Goal: Information Seeking & Learning: Learn about a topic

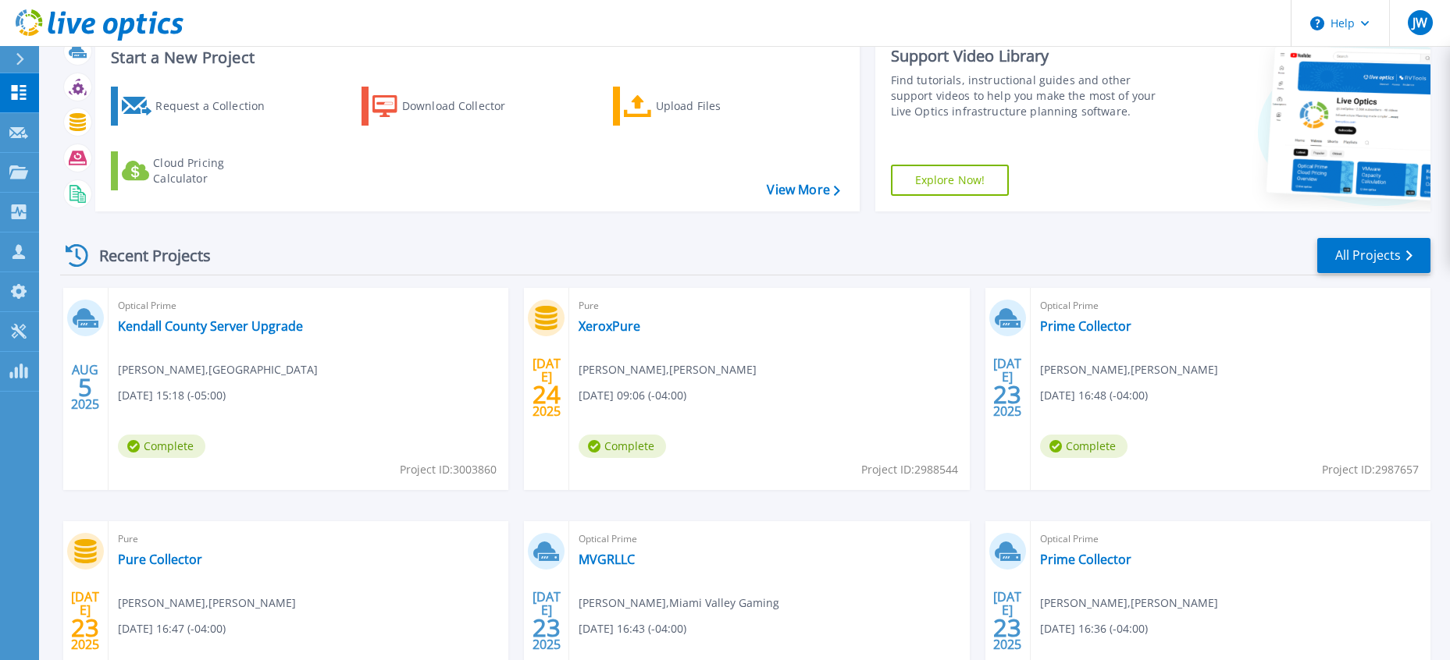
scroll to position [78, 0]
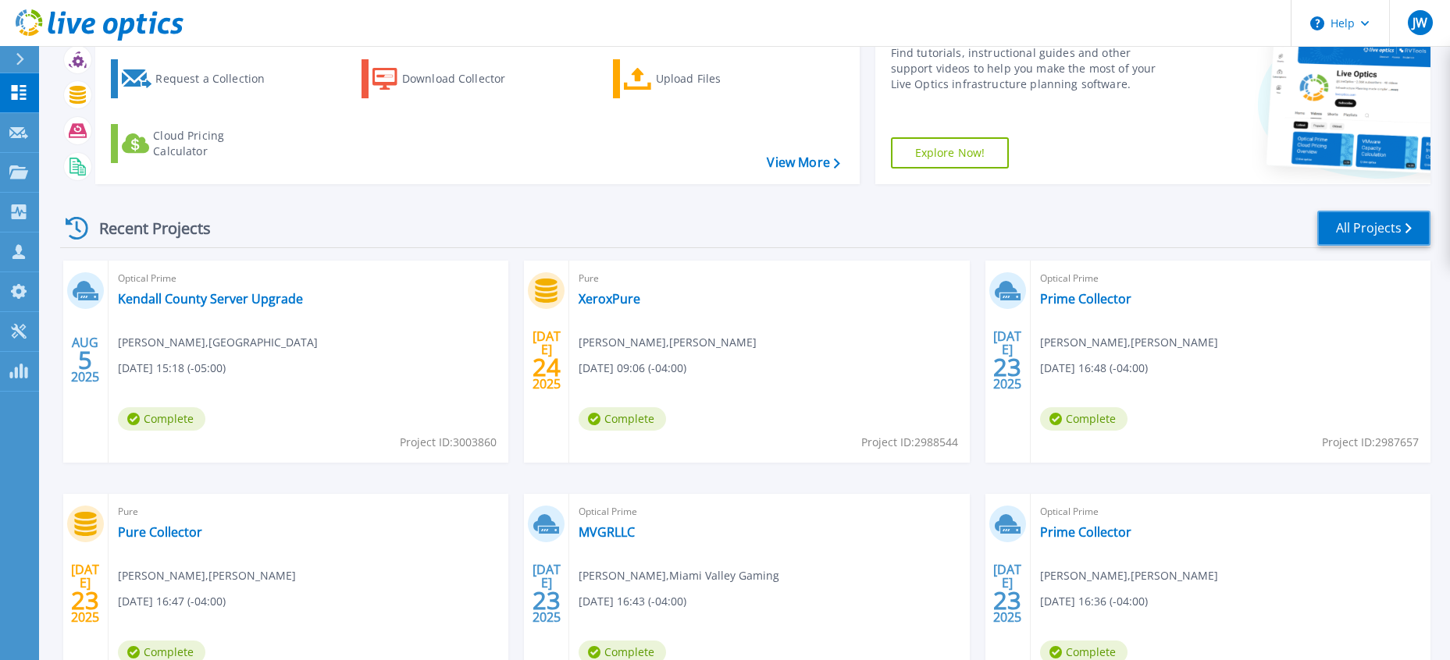
click at [1375, 222] on link "All Projects" at bounding box center [1373, 228] width 113 height 35
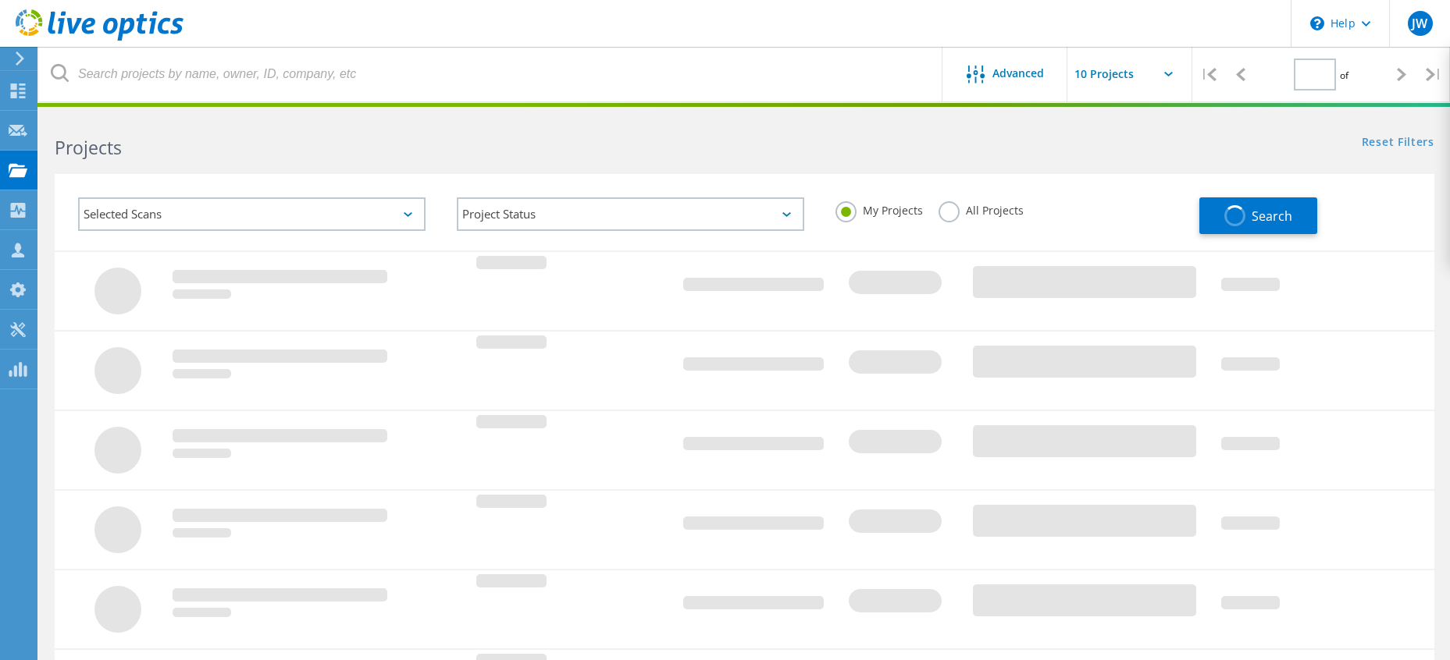
type input "1"
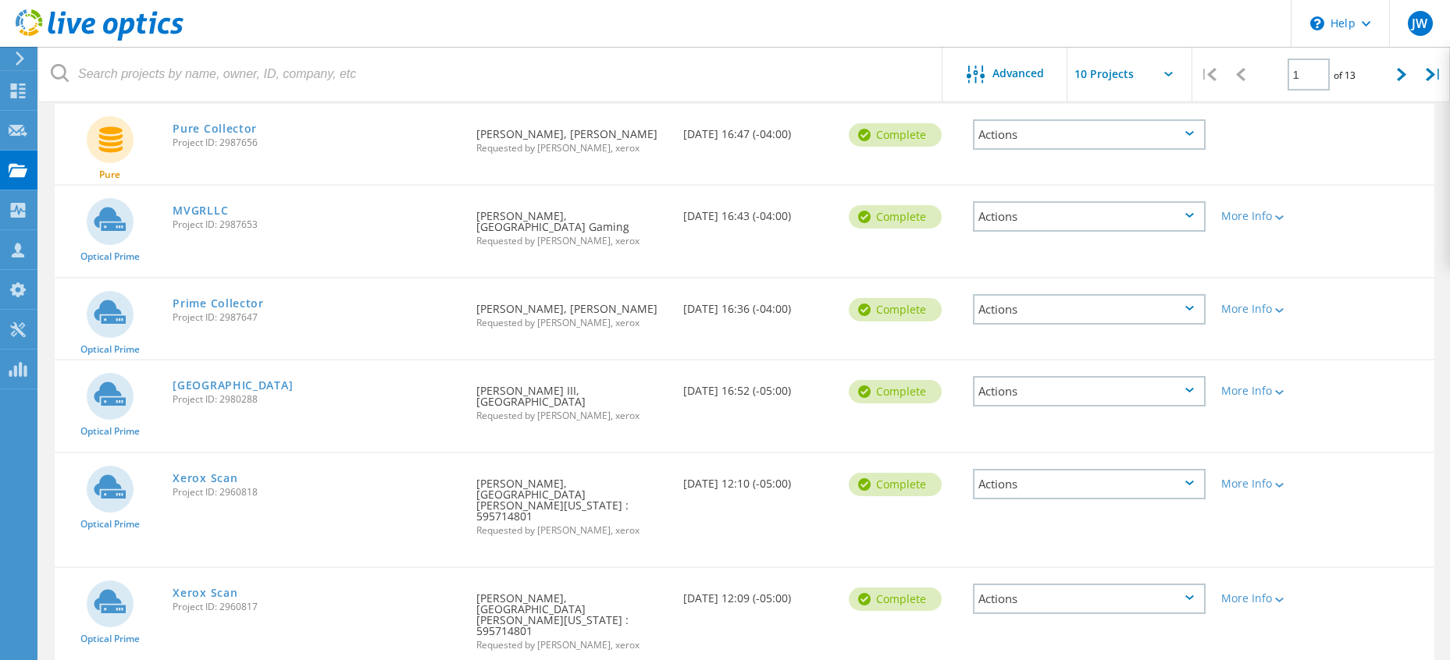
scroll to position [468, 0]
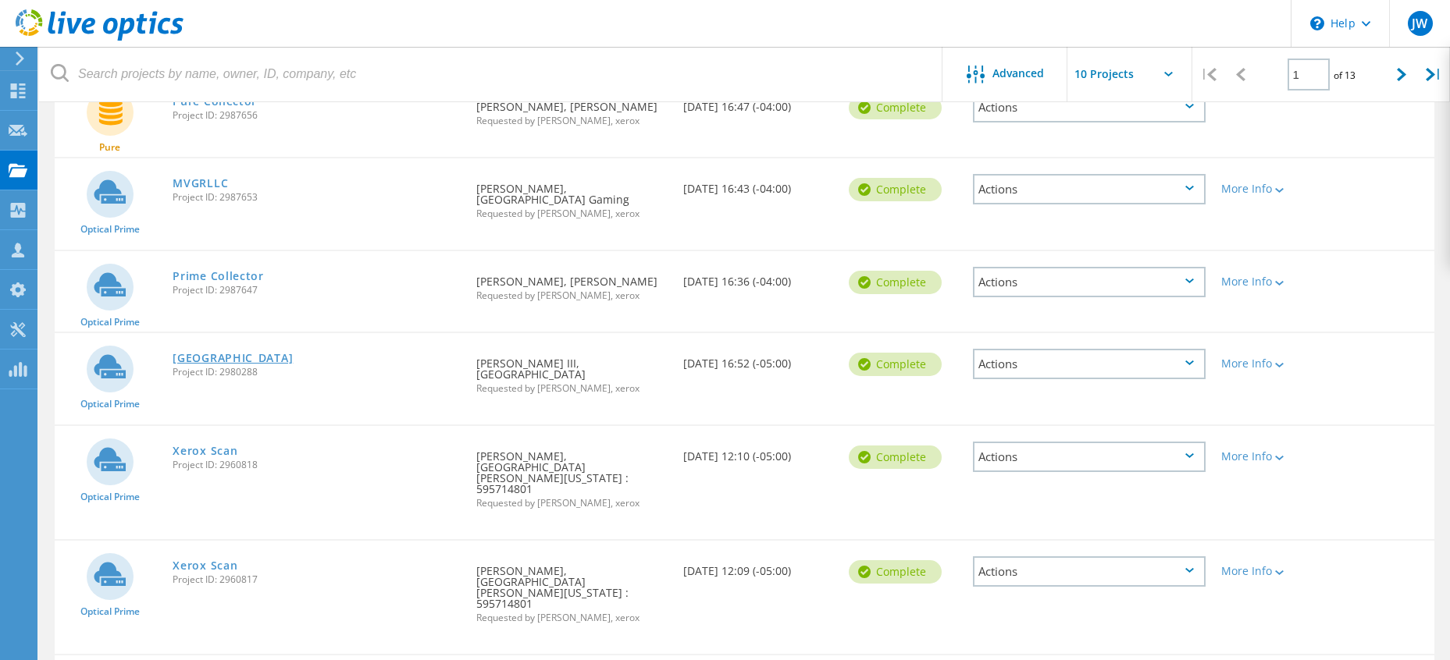
click at [229, 353] on link "[GEOGRAPHIC_DATA]" at bounding box center [233, 358] width 120 height 11
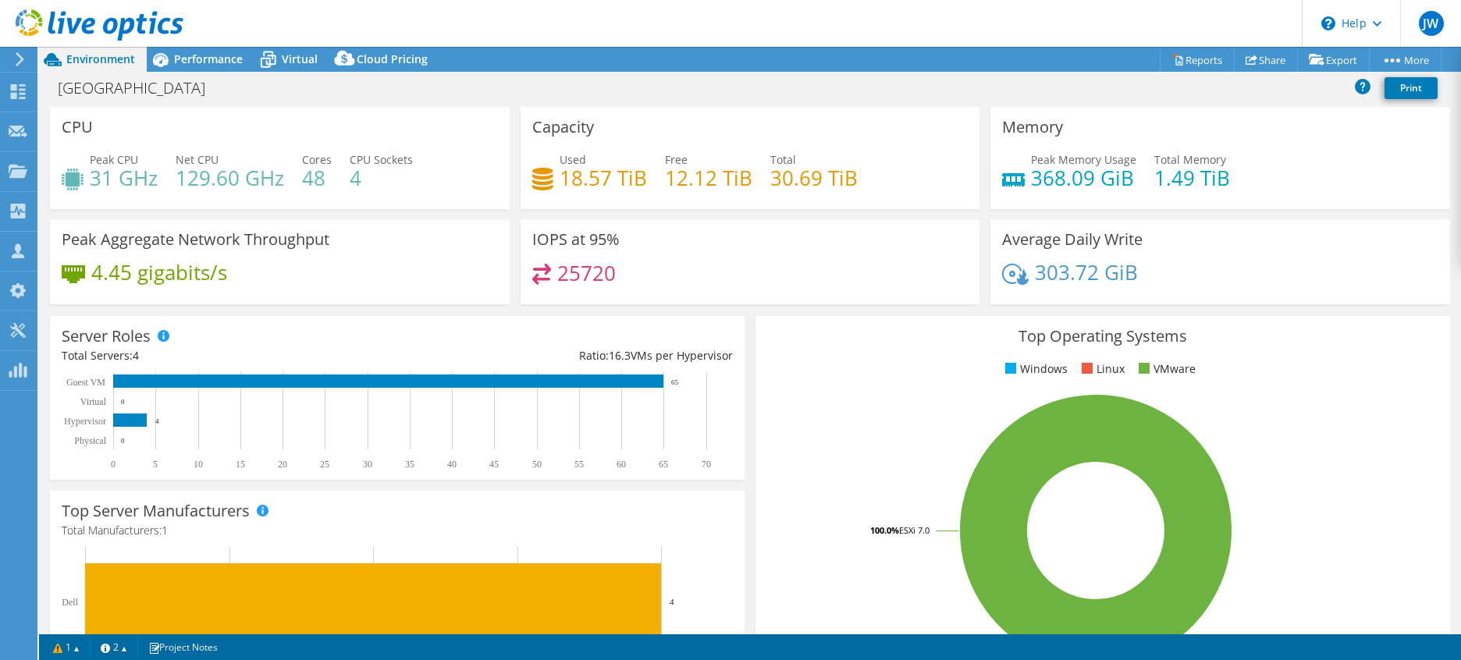
select select "USD"
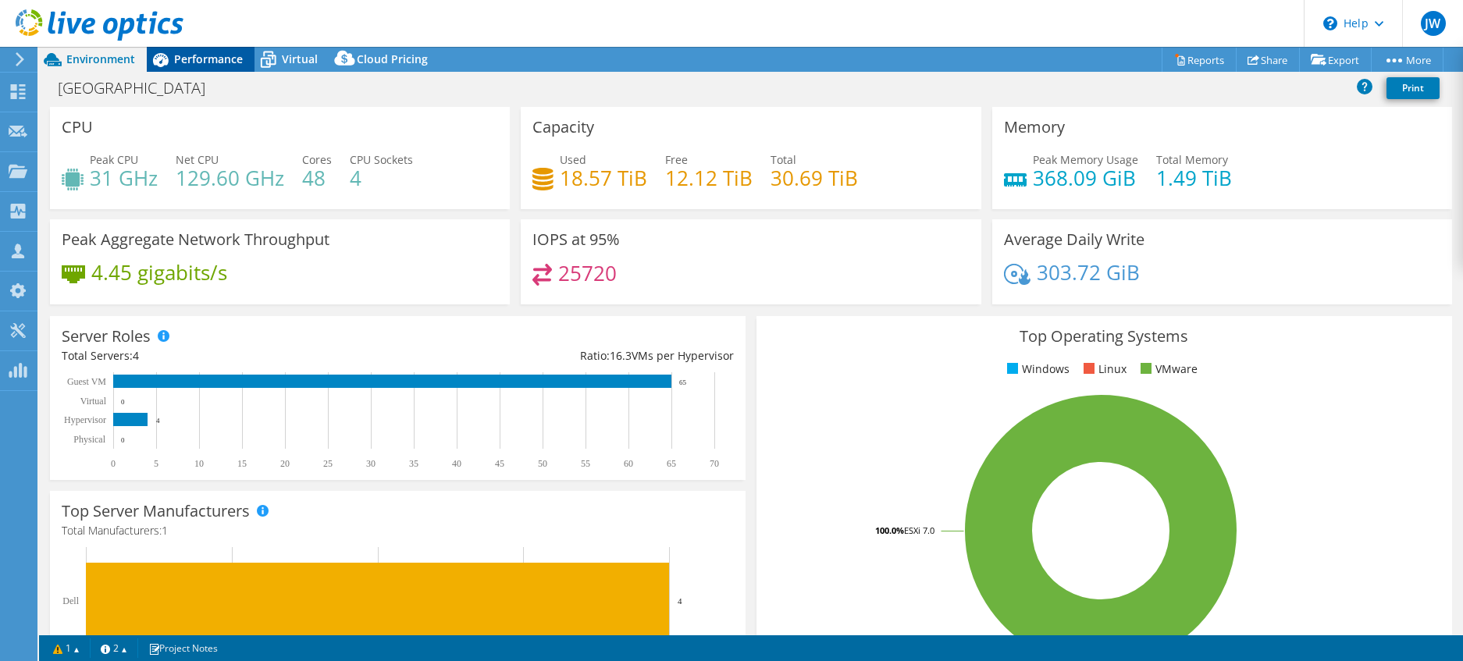
click at [198, 58] on span "Performance" at bounding box center [208, 59] width 69 height 15
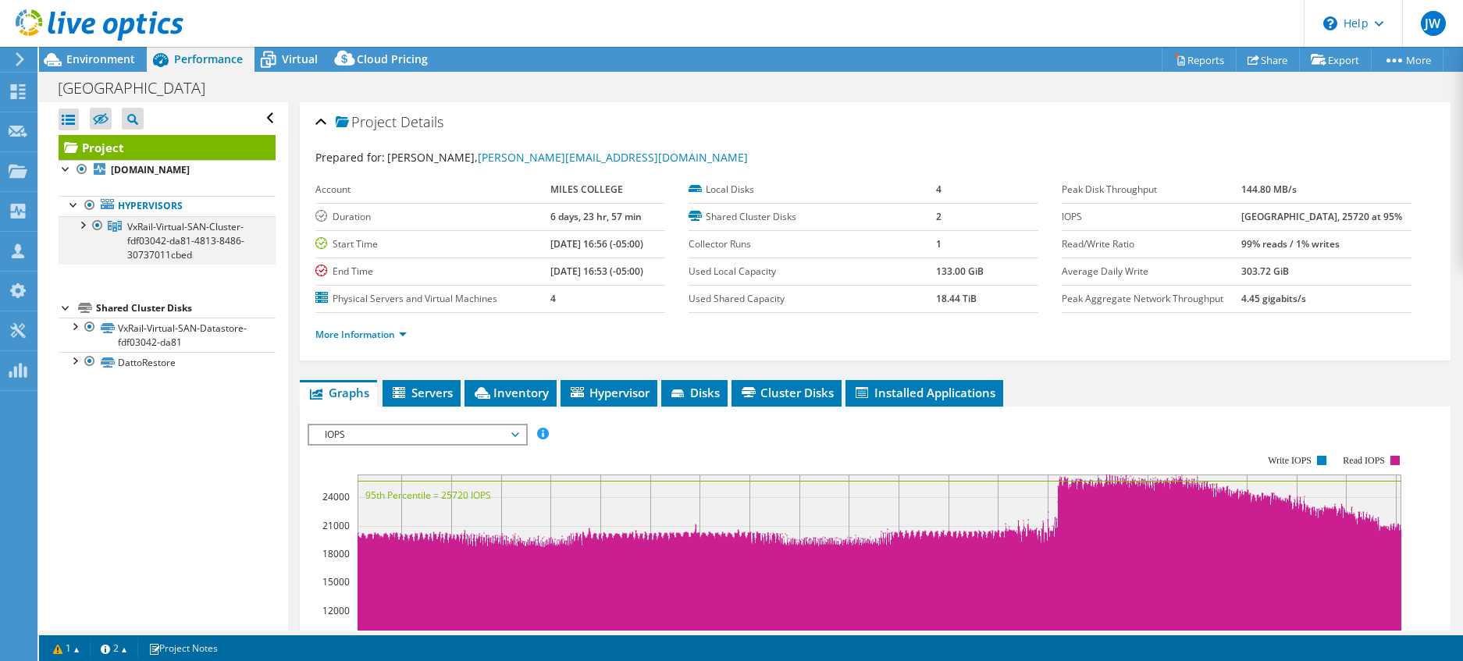
click at [81, 222] on div at bounding box center [82, 224] width 16 height 16
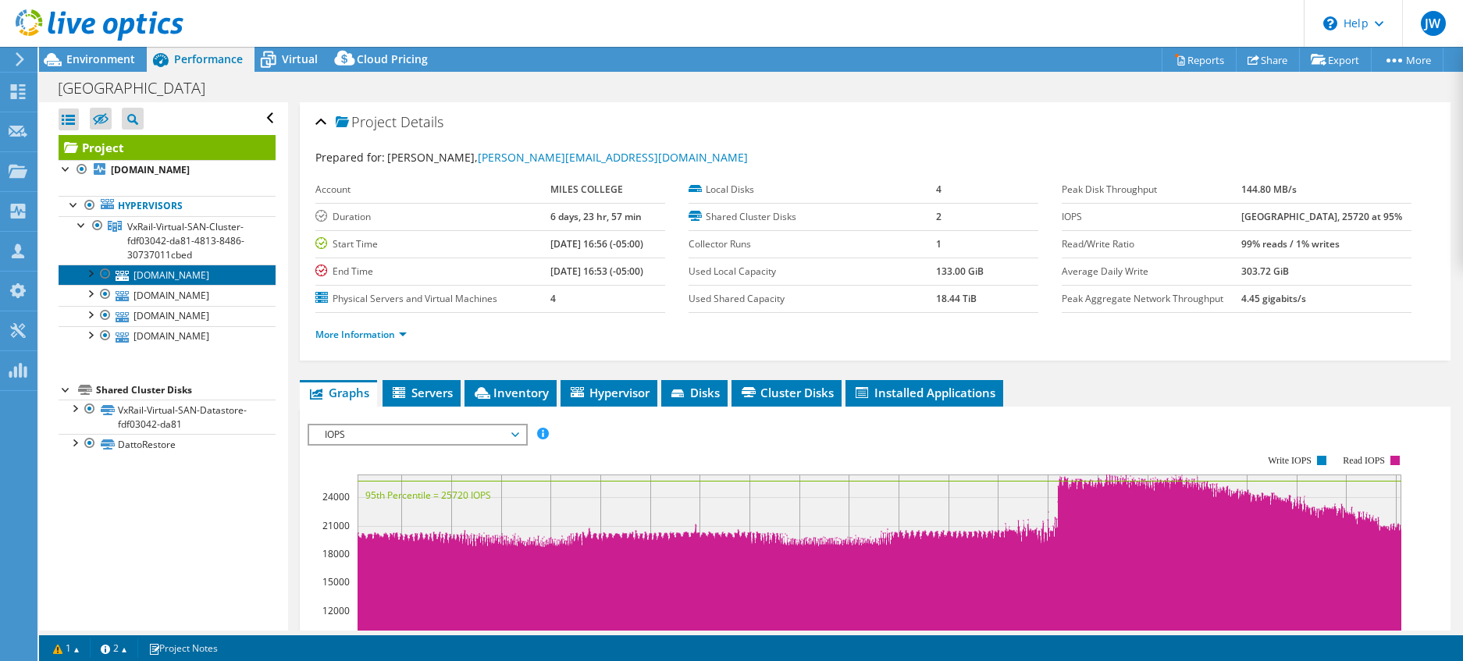
click at [189, 275] on link "[DOMAIN_NAME]" at bounding box center [167, 275] width 217 height 20
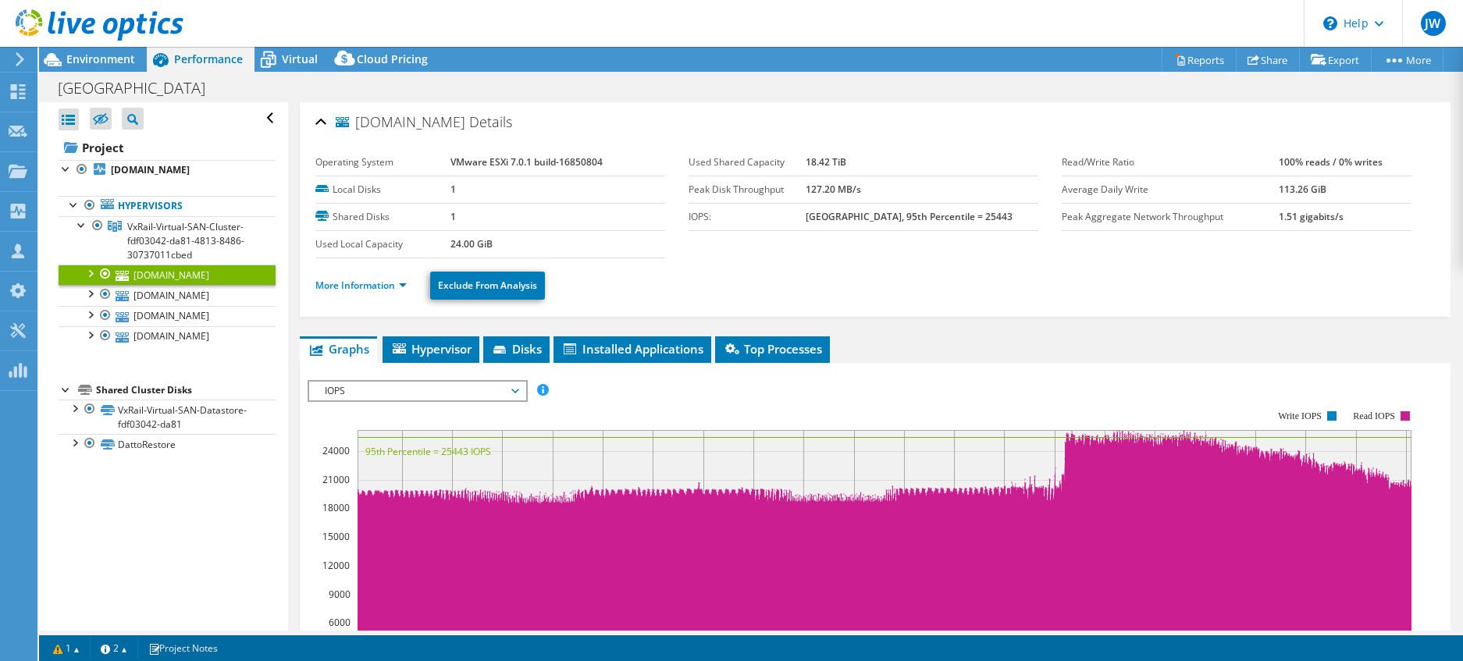
click at [513, 390] on span "IOPS" at bounding box center [417, 391] width 201 height 19
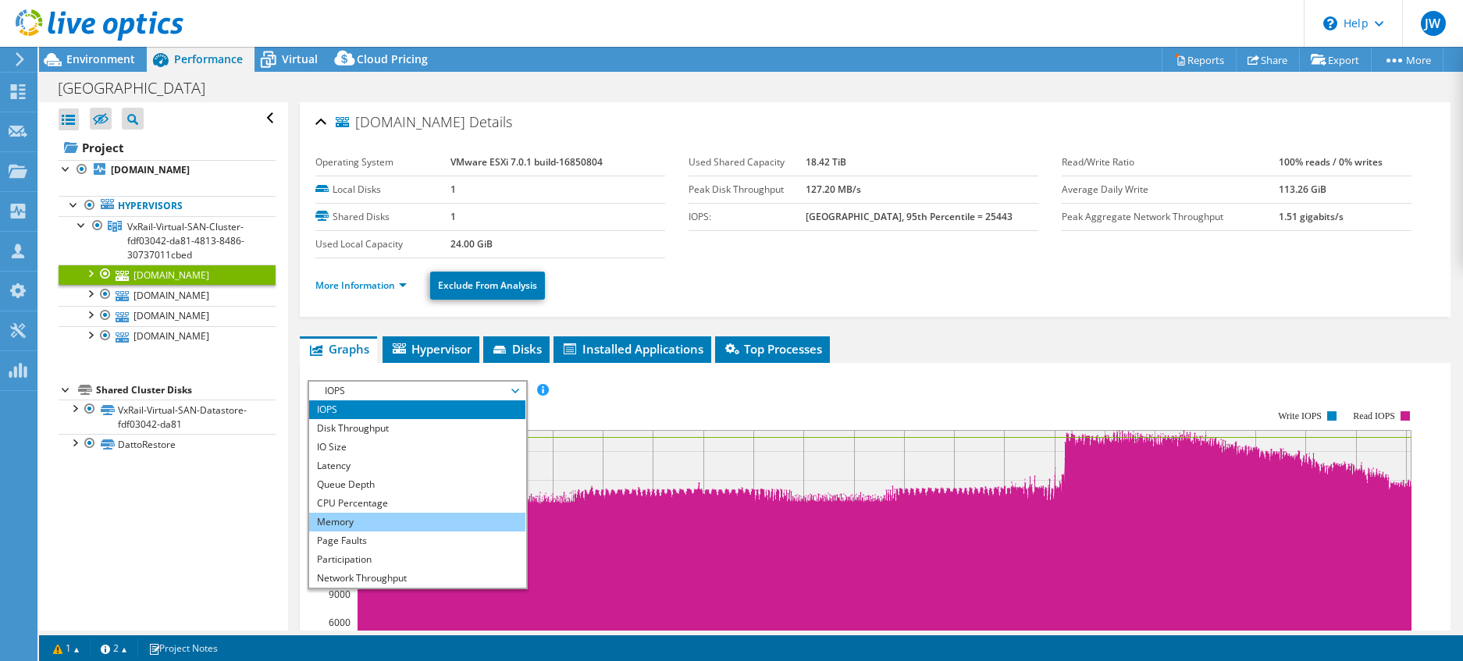
click at [423, 513] on li "Memory" at bounding box center [417, 522] width 216 height 19
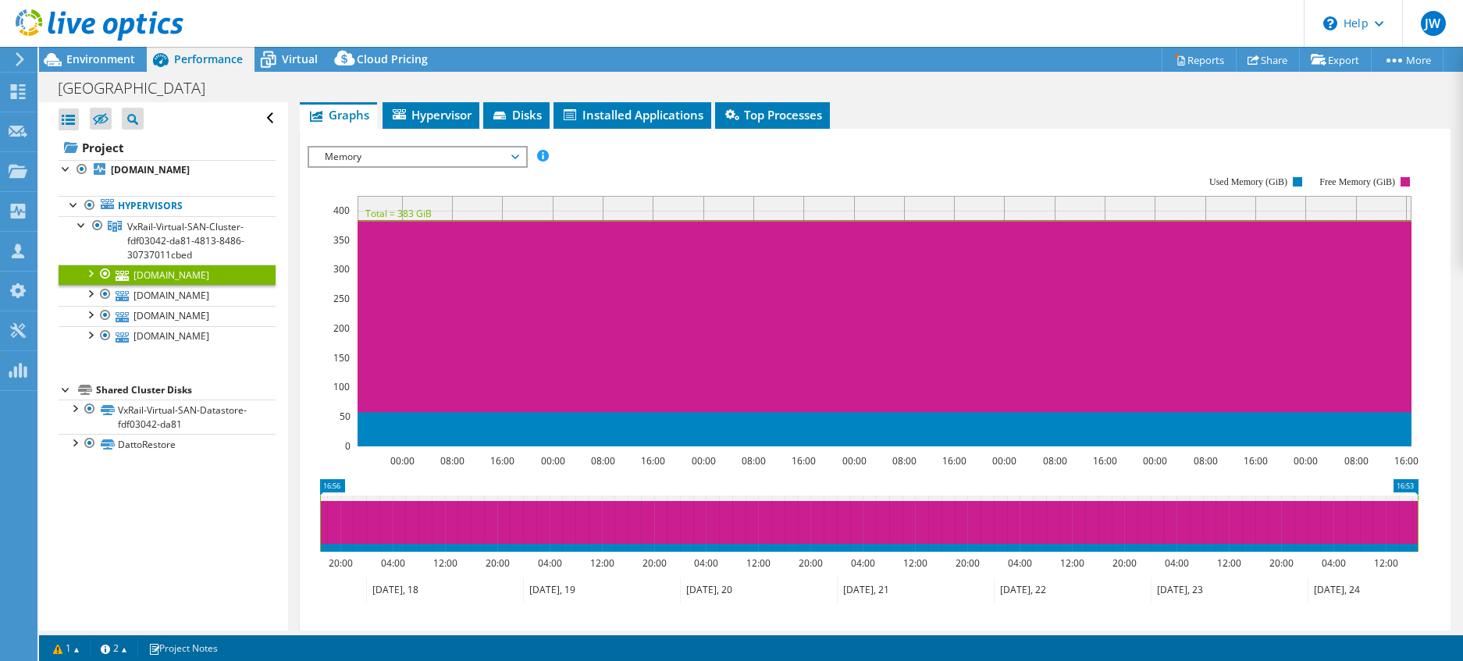
scroll to position [312, 0]
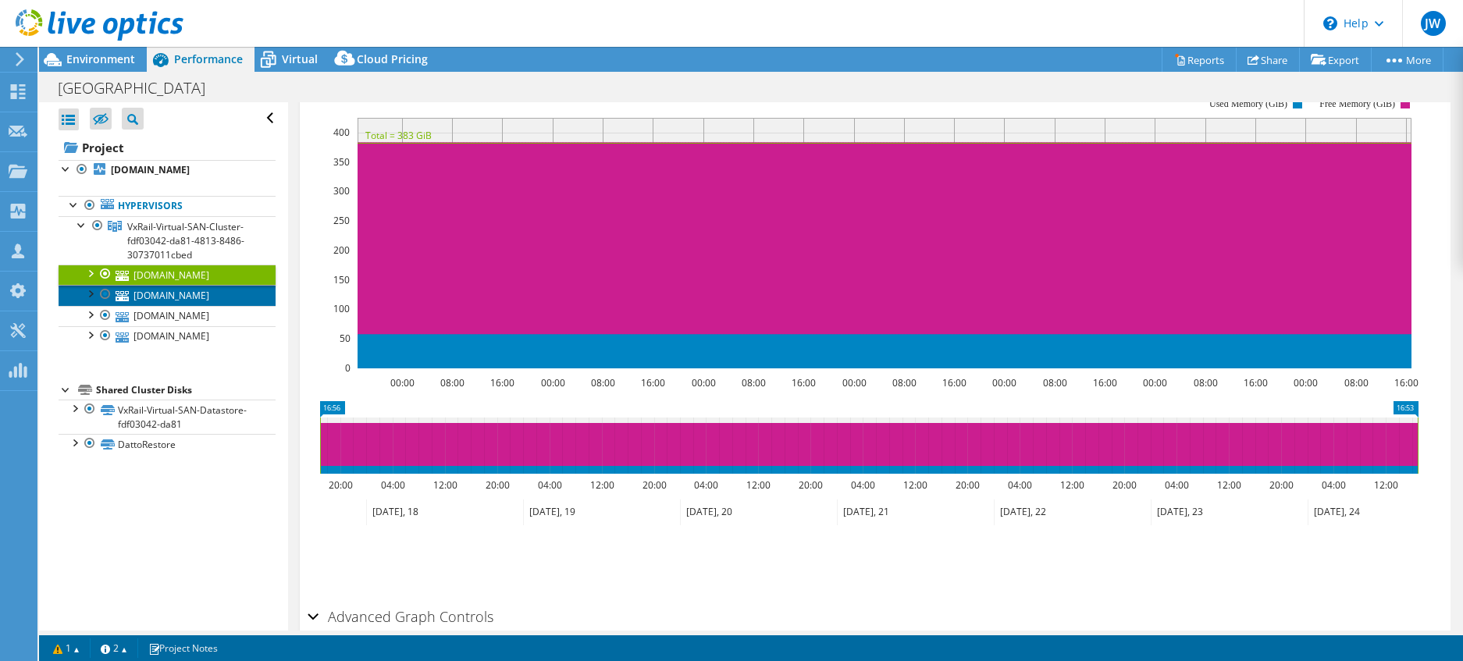
click at [180, 296] on link "[DOMAIN_NAME]" at bounding box center [167, 295] width 217 height 20
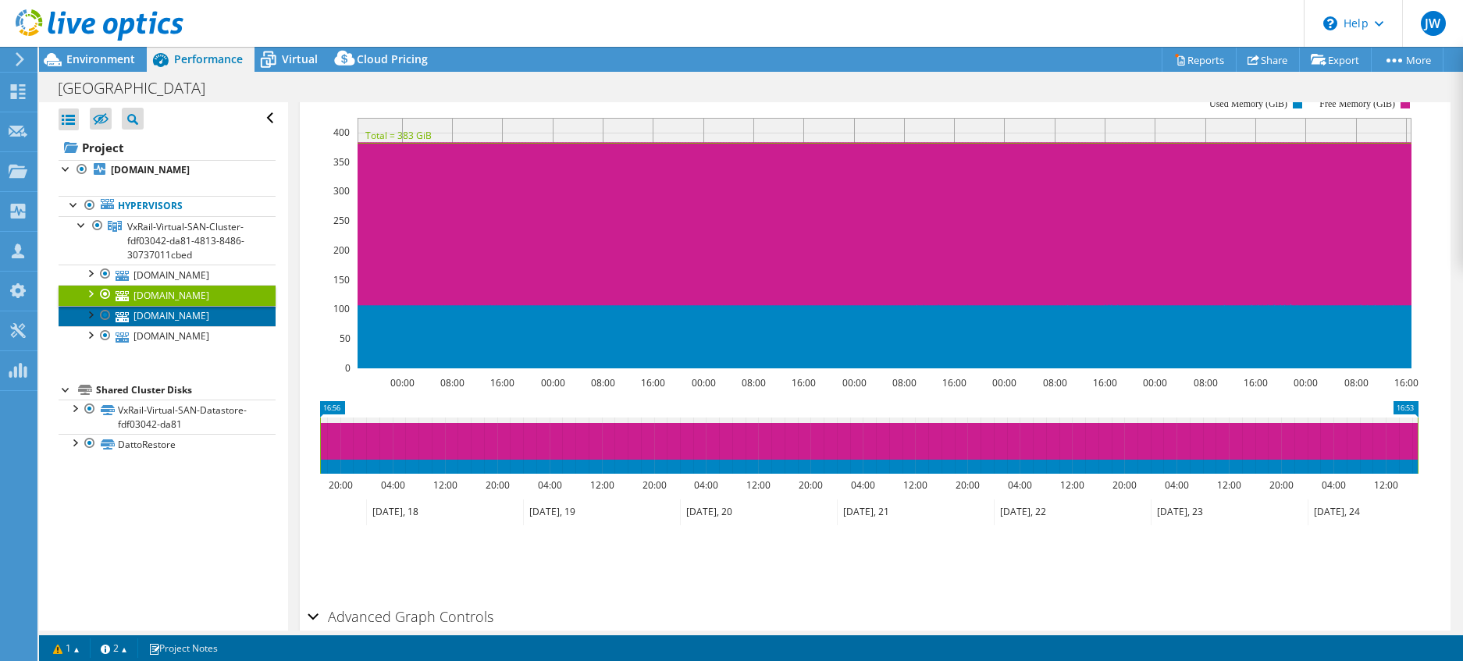
click at [180, 311] on link "[DOMAIN_NAME]" at bounding box center [167, 316] width 217 height 20
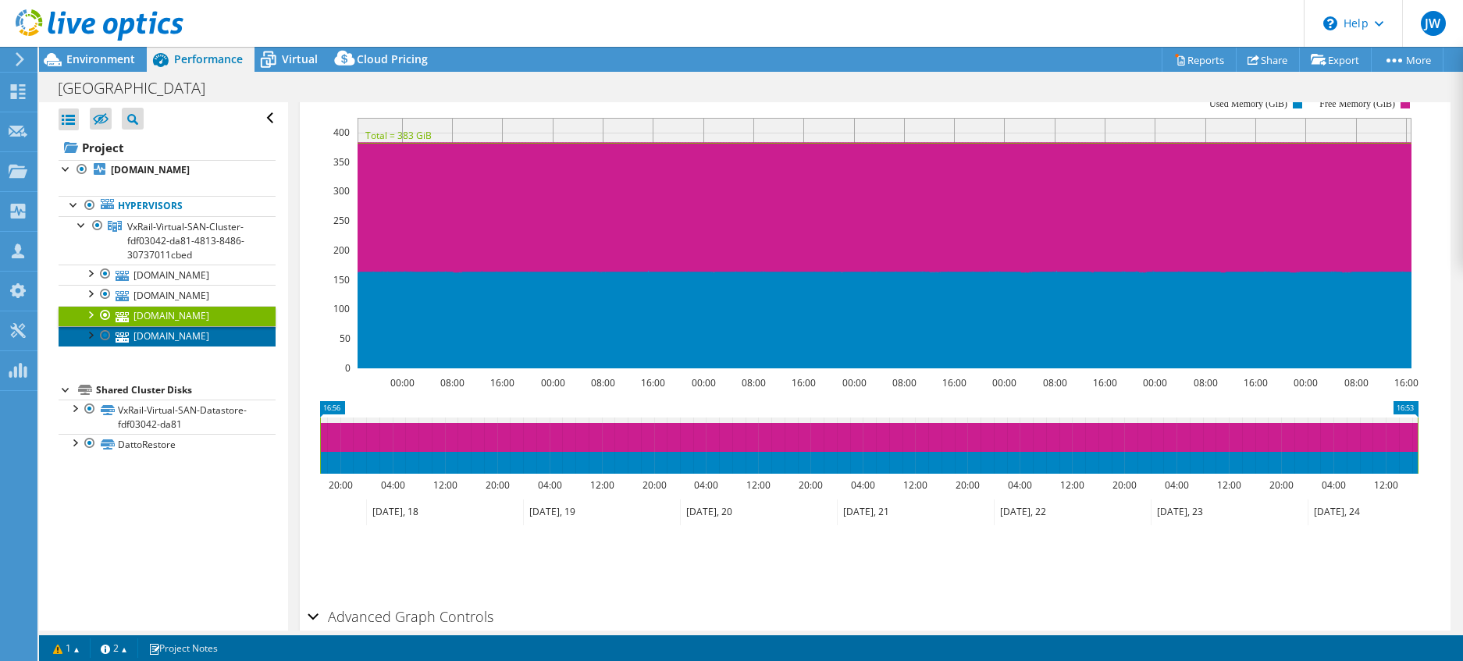
click at [181, 329] on link "[DOMAIN_NAME]" at bounding box center [167, 336] width 217 height 20
